Goal: Transaction & Acquisition: Obtain resource

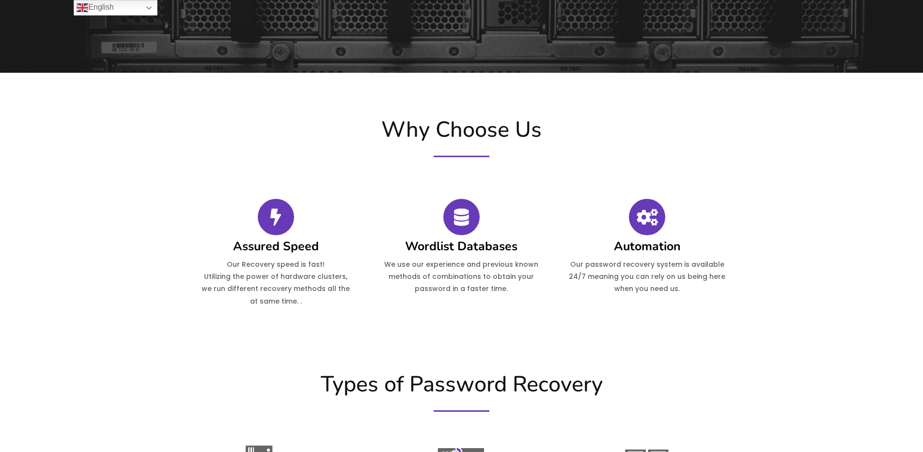
scroll to position [48, 0]
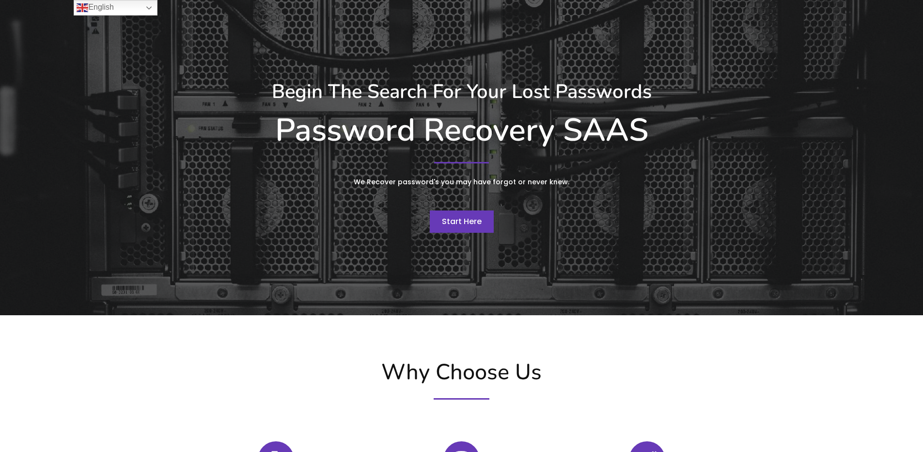
click at [476, 227] on link "Start Here" at bounding box center [462, 221] width 64 height 22
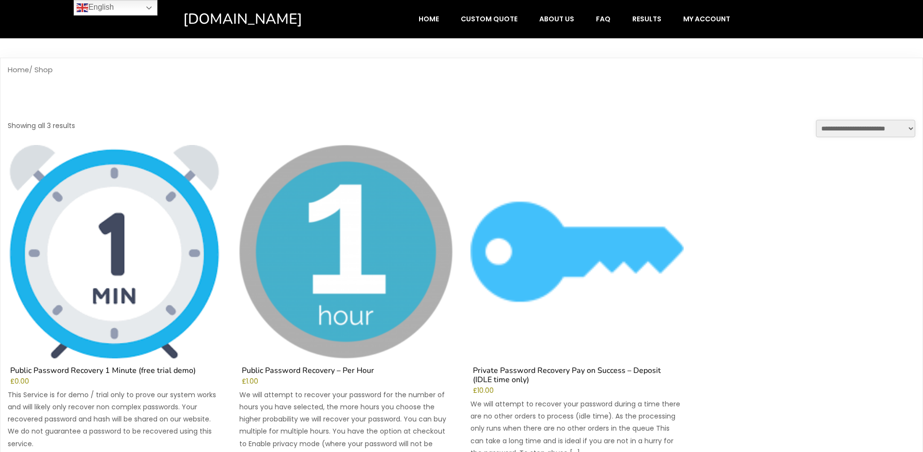
scroll to position [194, 0]
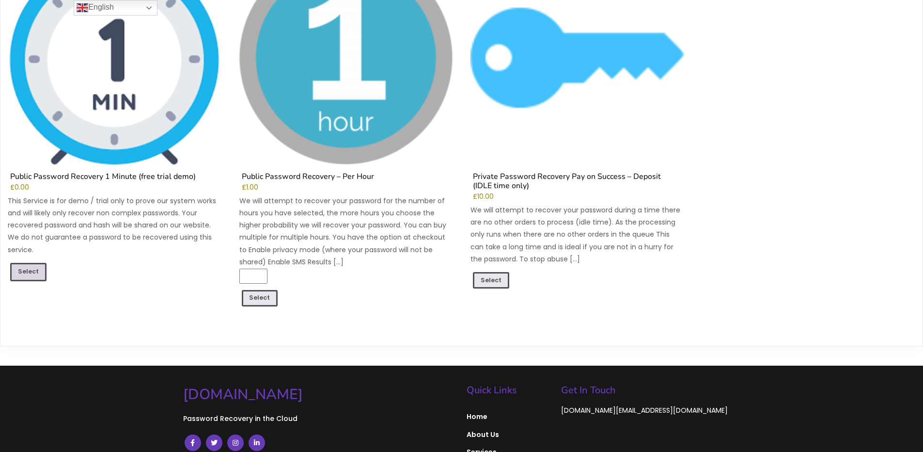
click at [37, 273] on link "Select" at bounding box center [28, 272] width 36 height 18
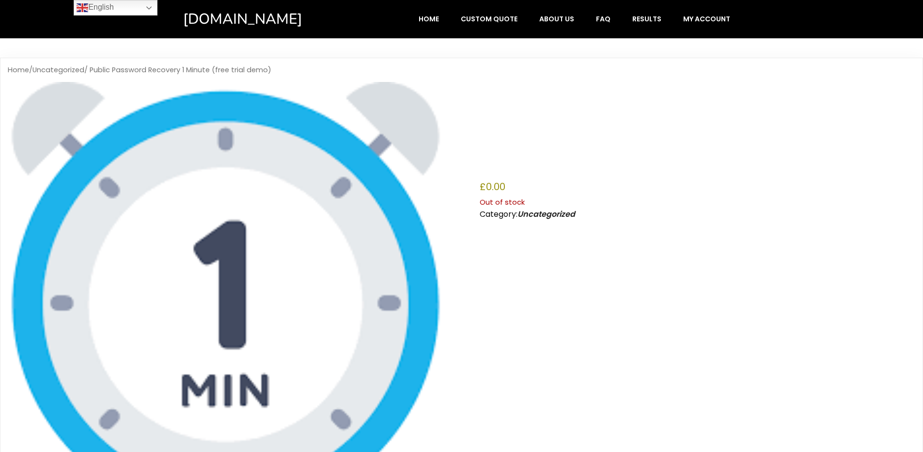
click at [258, 242] on img at bounding box center [226, 300] width 436 height 436
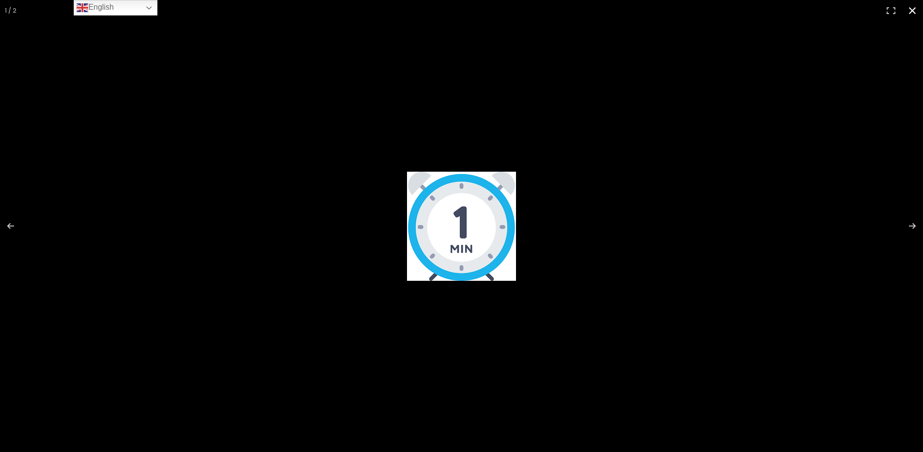
click at [452, 229] on img at bounding box center [461, 226] width 109 height 109
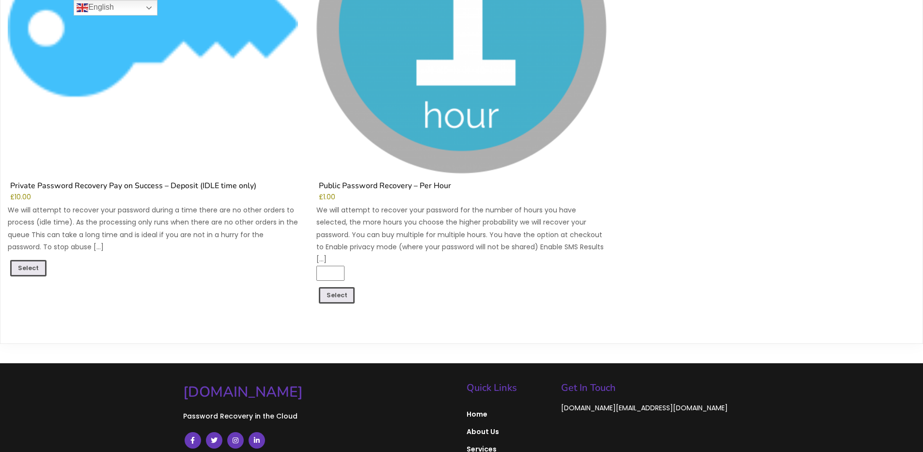
scroll to position [955, 0]
